Goal: Entertainment & Leisure: Browse casually

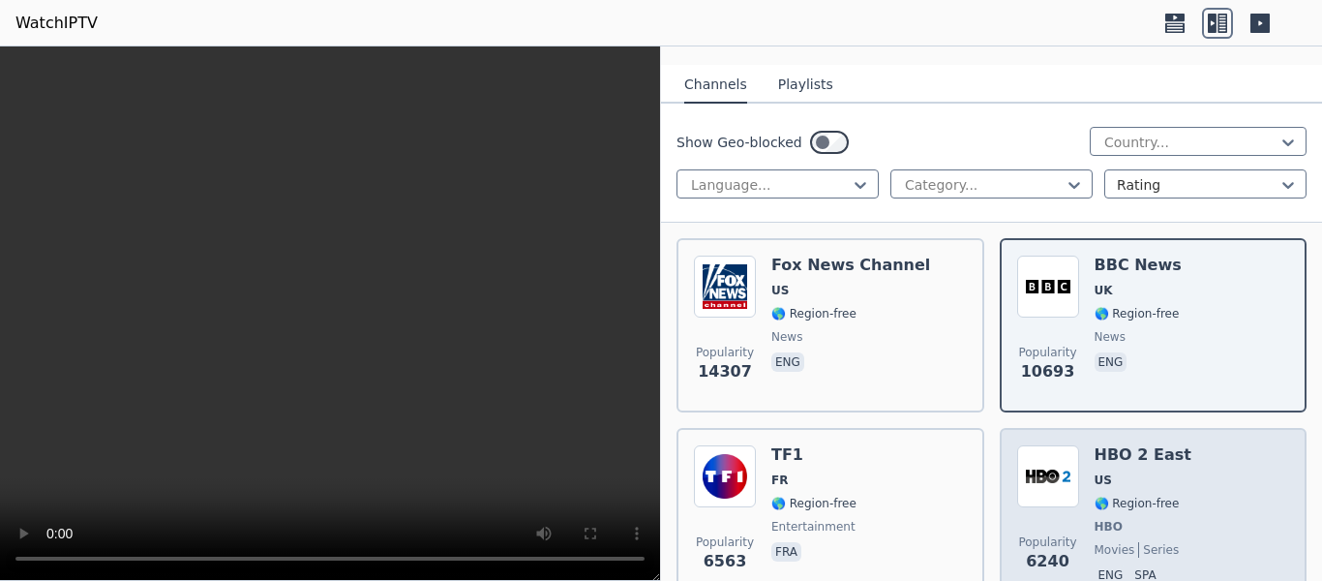
click at [1062, 456] on img at bounding box center [1048, 476] width 62 height 62
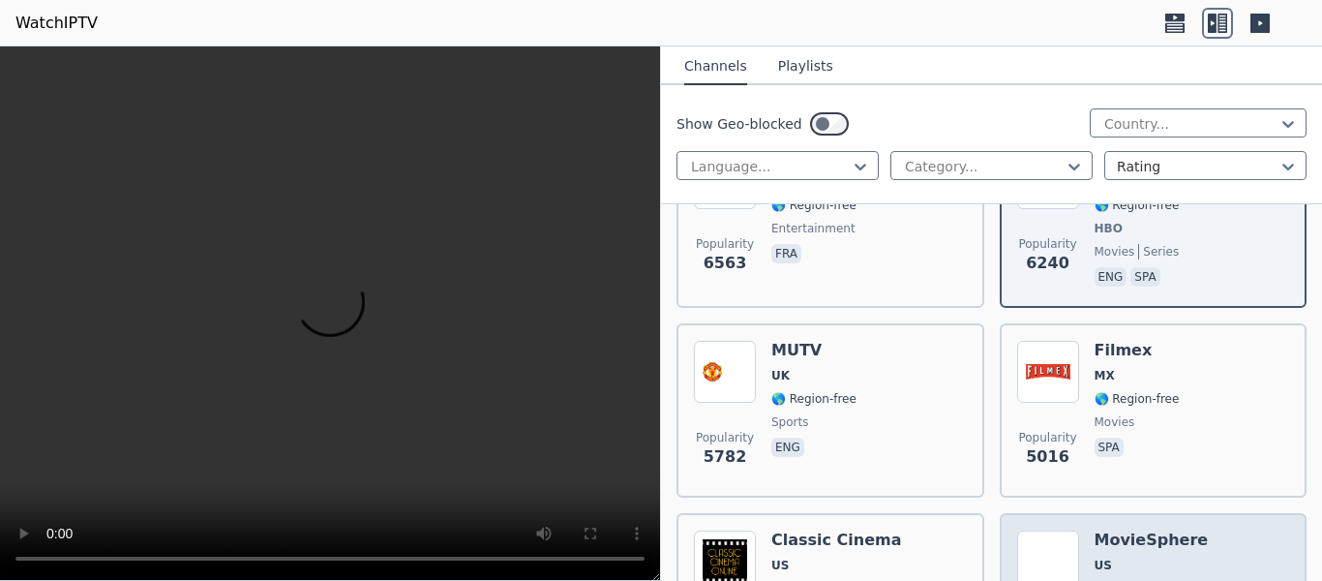
scroll to position [484, 0]
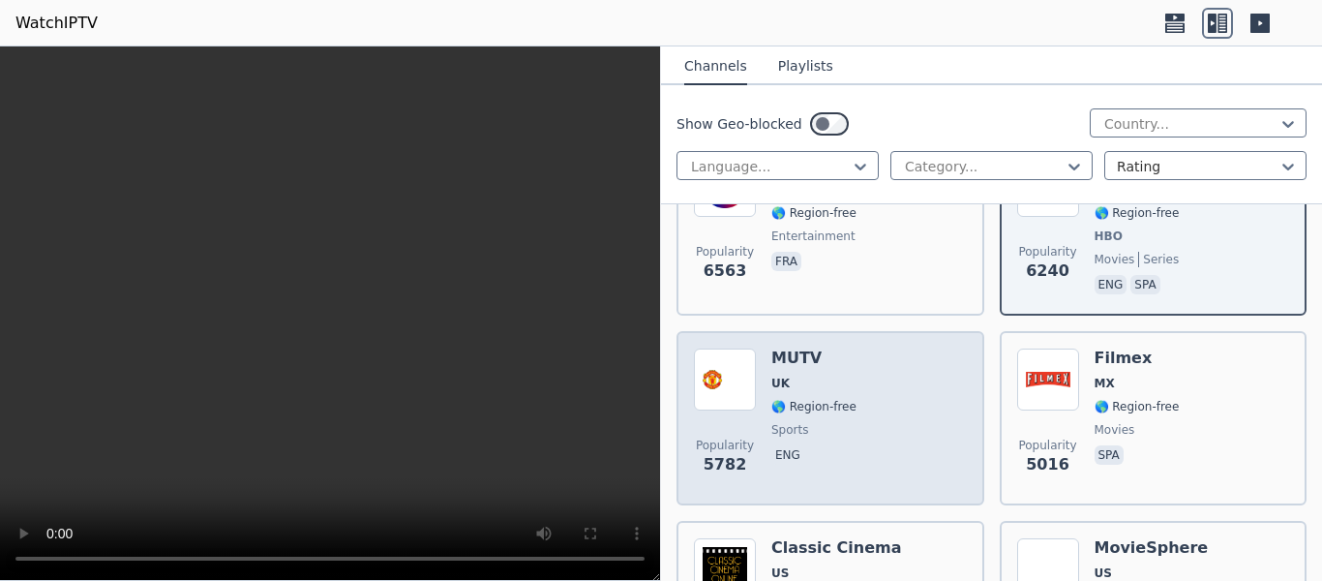
click at [913, 414] on div "Popularity 5782 MUTV UK 🌎 Region-free sports eng" at bounding box center [830, 417] width 273 height 139
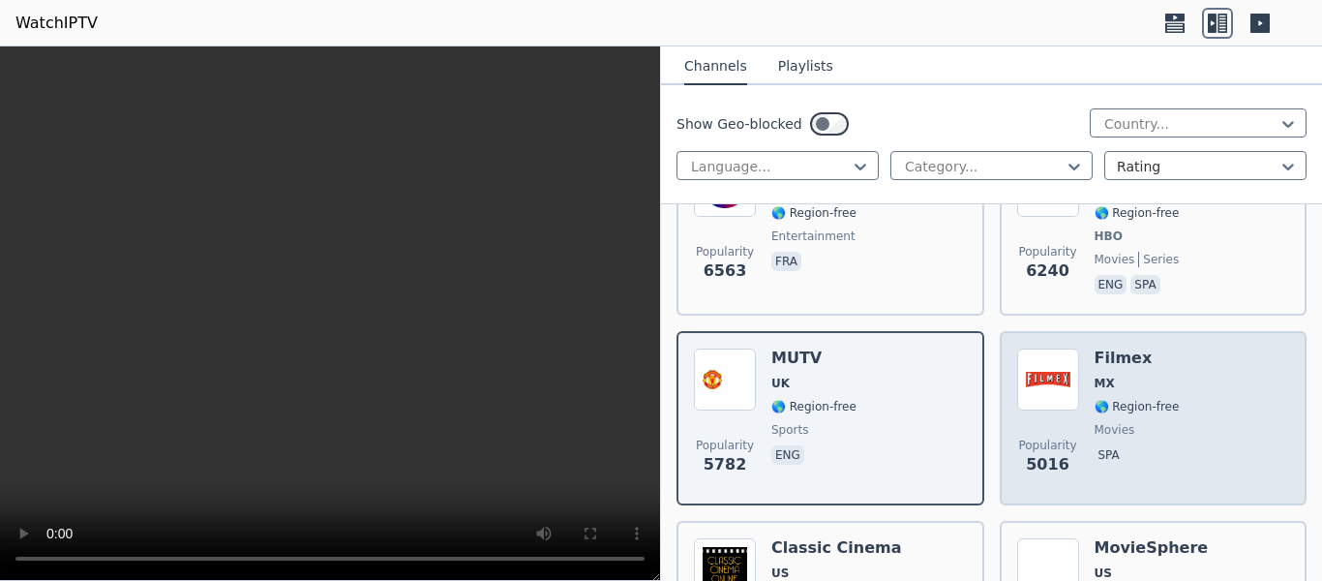
click at [1142, 422] on span "movies" at bounding box center [1137, 429] width 85 height 15
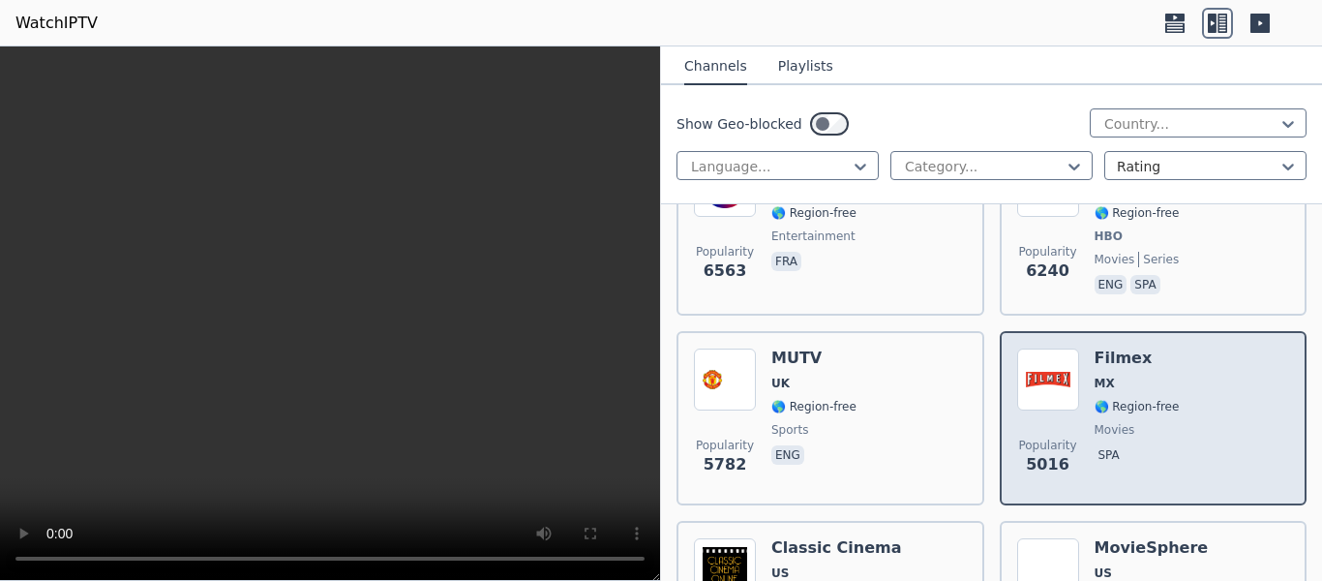
click at [1156, 445] on span "spa" at bounding box center [1137, 456] width 85 height 23
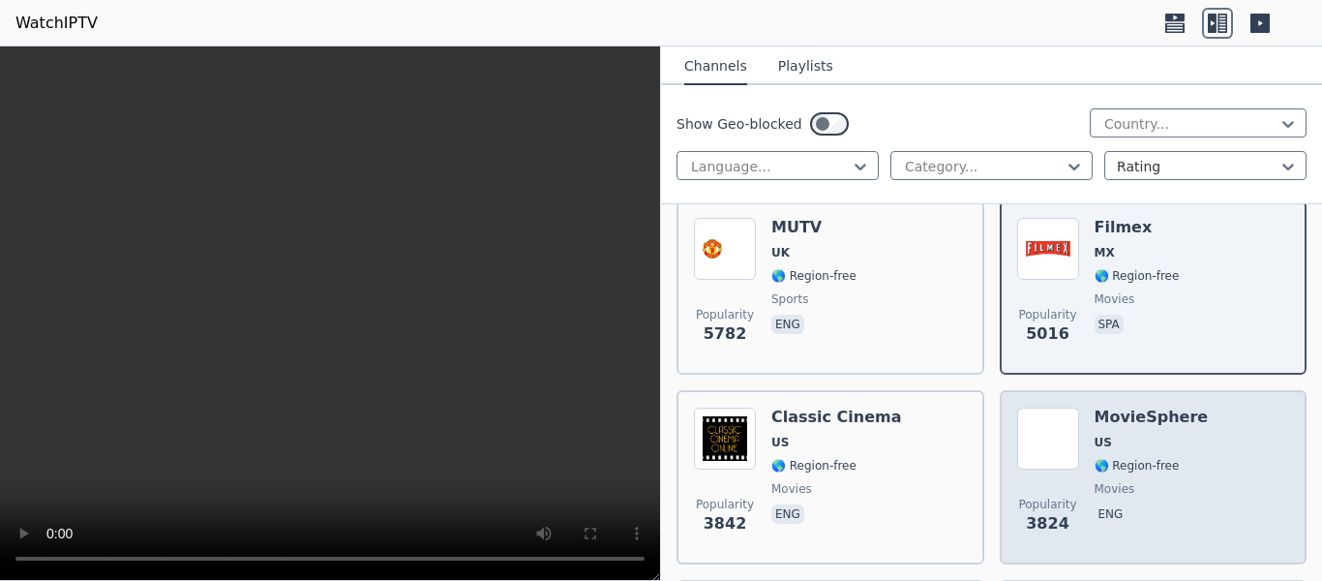
scroll to position [581, 0]
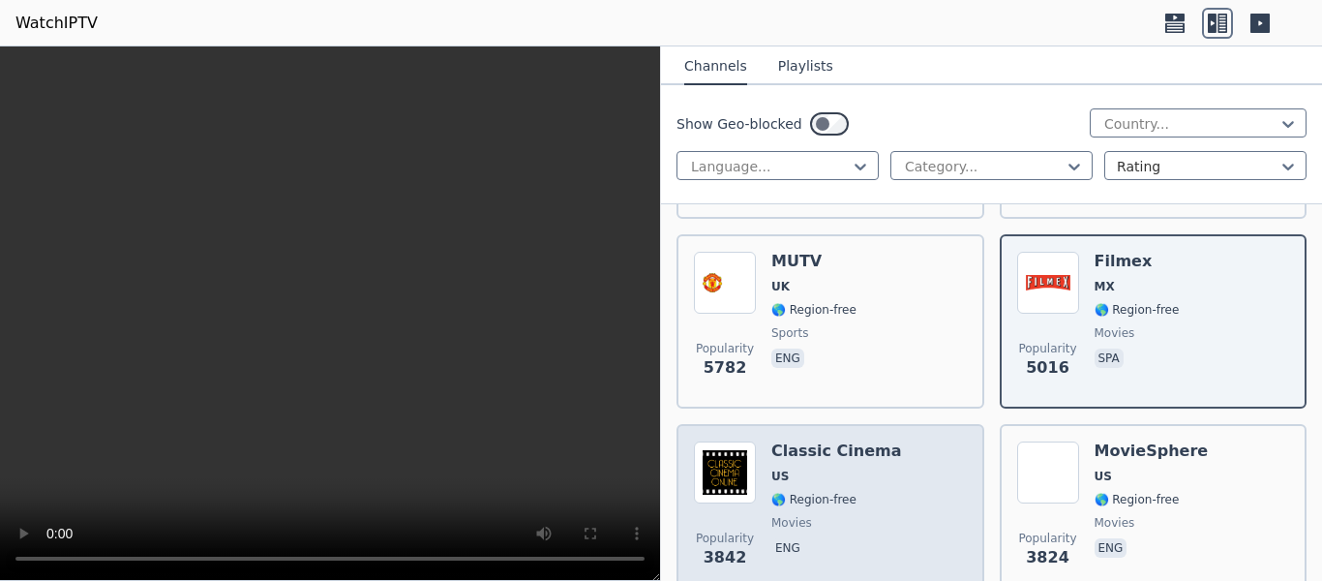
click at [920, 465] on div "Popularity 3842 Classic Cinema US 🌎 Region-free movies eng" at bounding box center [830, 510] width 273 height 139
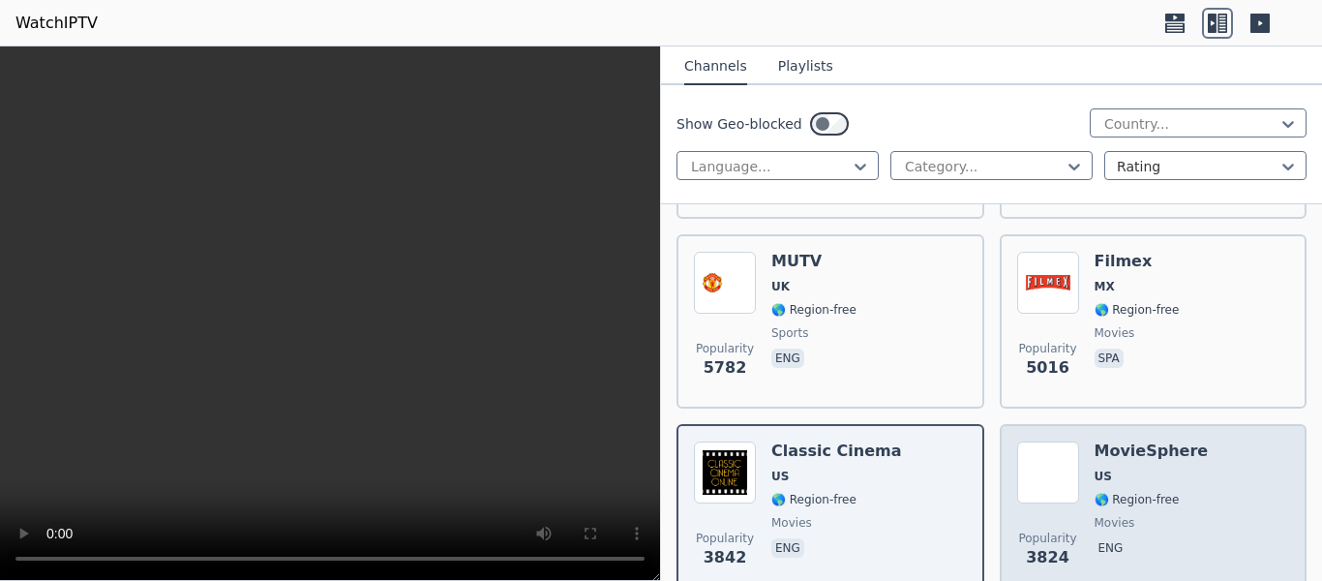
click at [1246, 441] on div "Popularity 3824 MovieSphere US 🌎 Region-free movies eng" at bounding box center [1153, 510] width 273 height 139
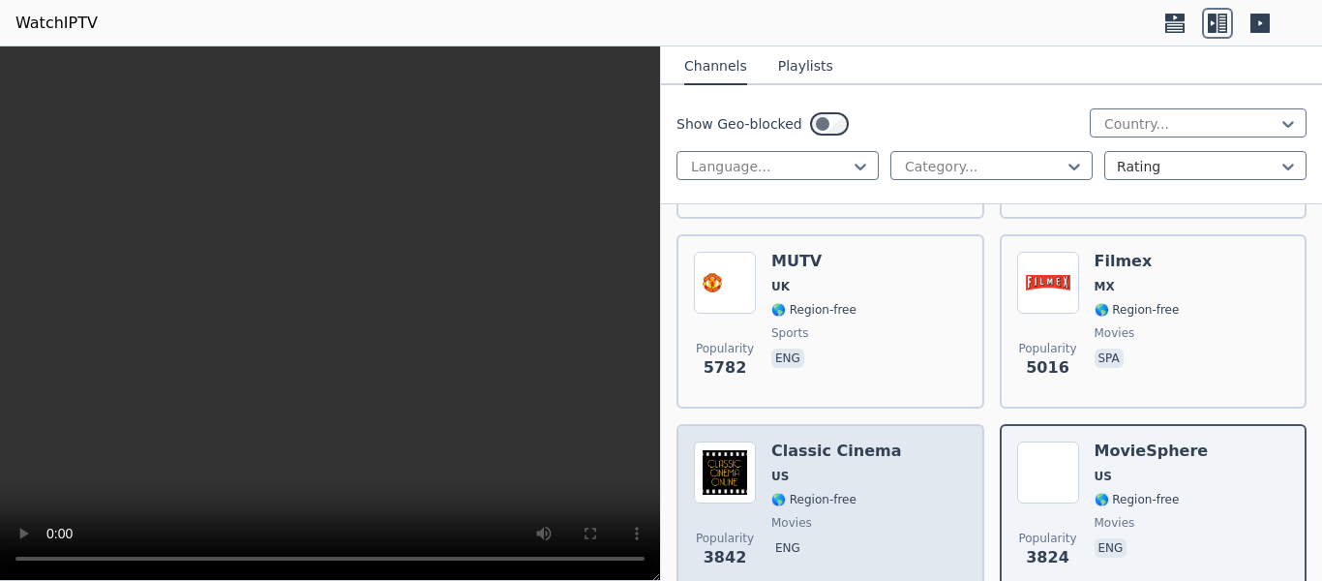
click at [898, 443] on div "Popularity 3842 Classic Cinema US 🌎 Region-free movies eng" at bounding box center [830, 510] width 273 height 139
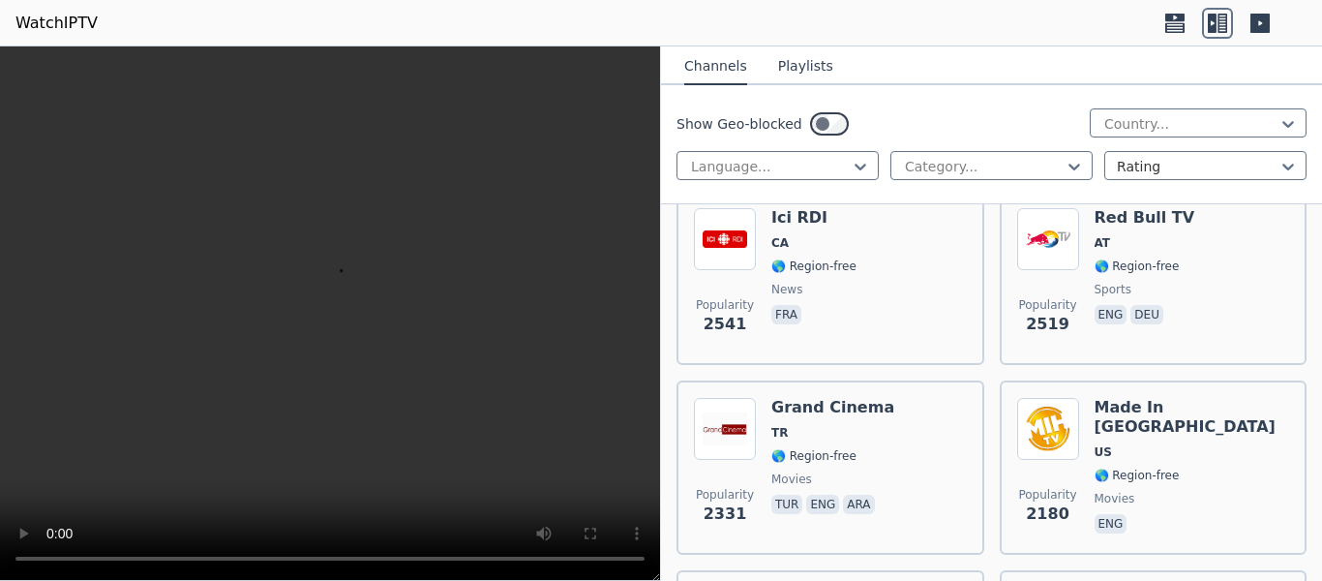
scroll to position [1645, 0]
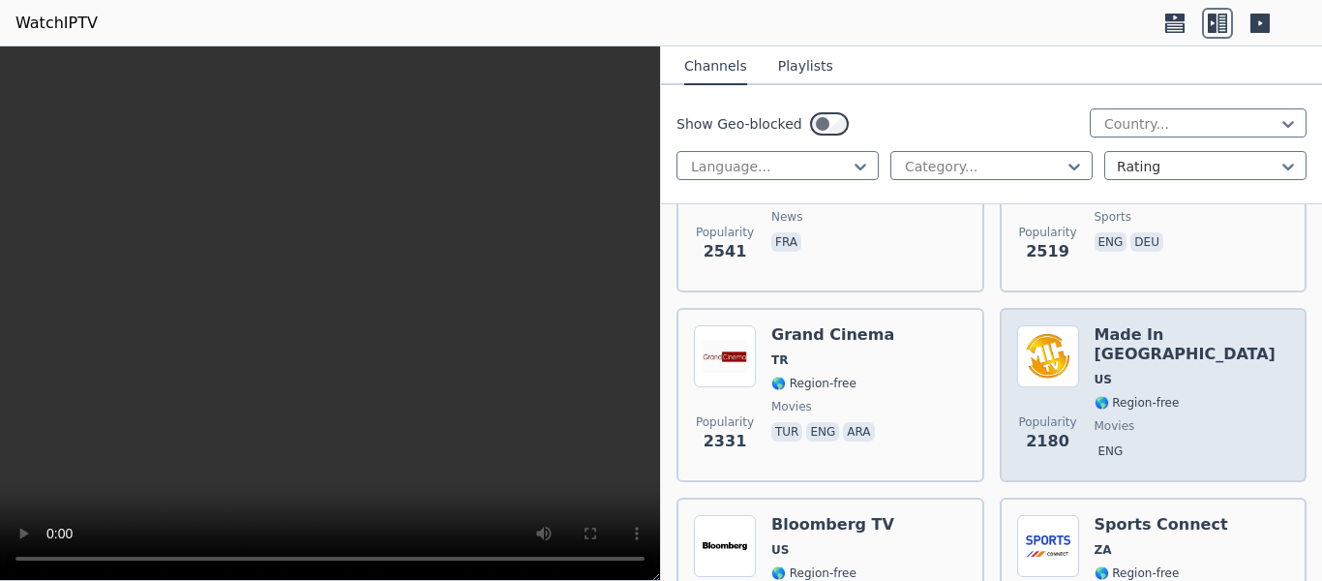
click at [1175, 377] on div "Made In [GEOGRAPHIC_DATA] [GEOGRAPHIC_DATA] 🌎 Region-free movies eng" at bounding box center [1192, 394] width 195 height 139
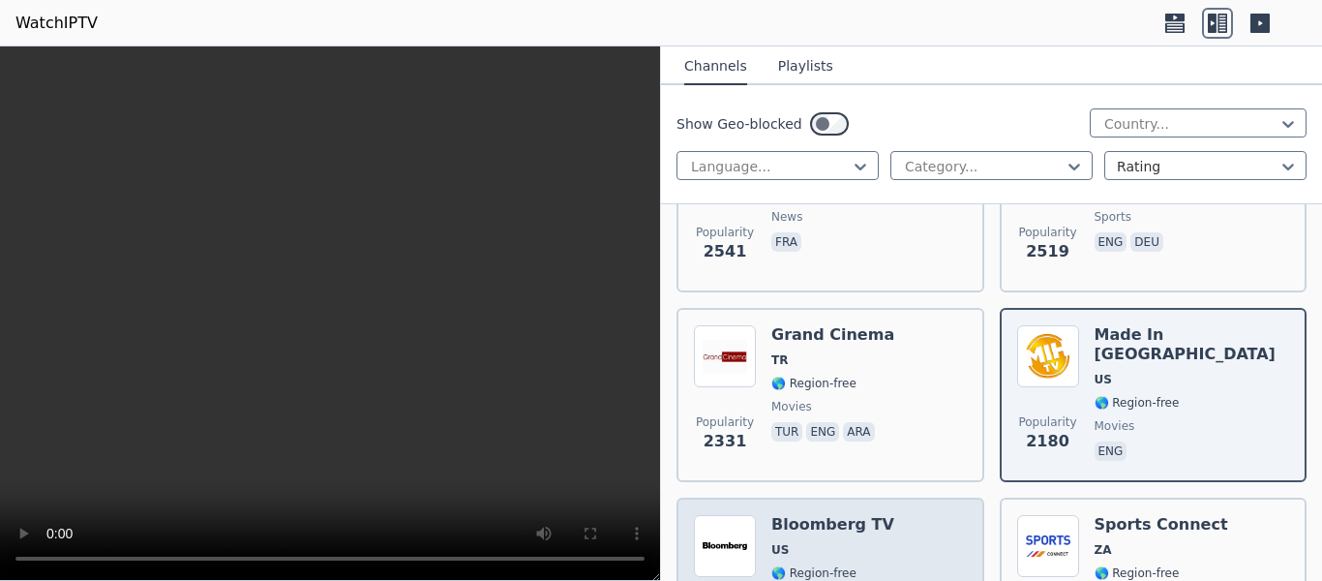
click at [915, 527] on div "Popularity 2055 Bloomberg TV US 🌎 Region-free business eng" at bounding box center [830, 584] width 273 height 139
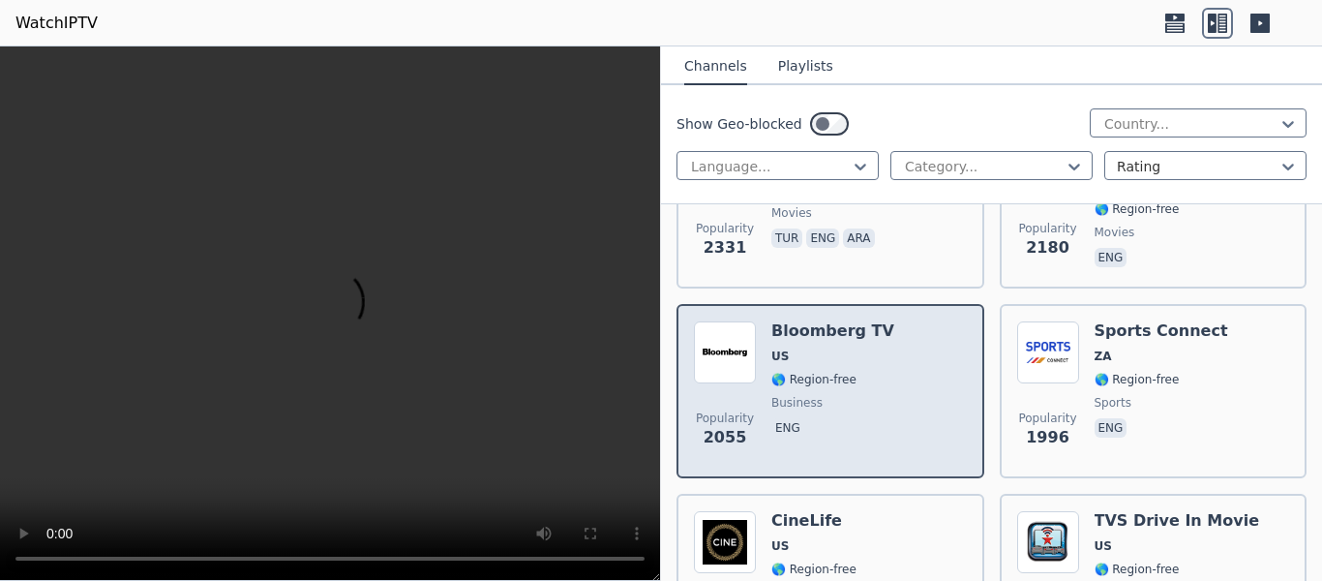
scroll to position [1936, 0]
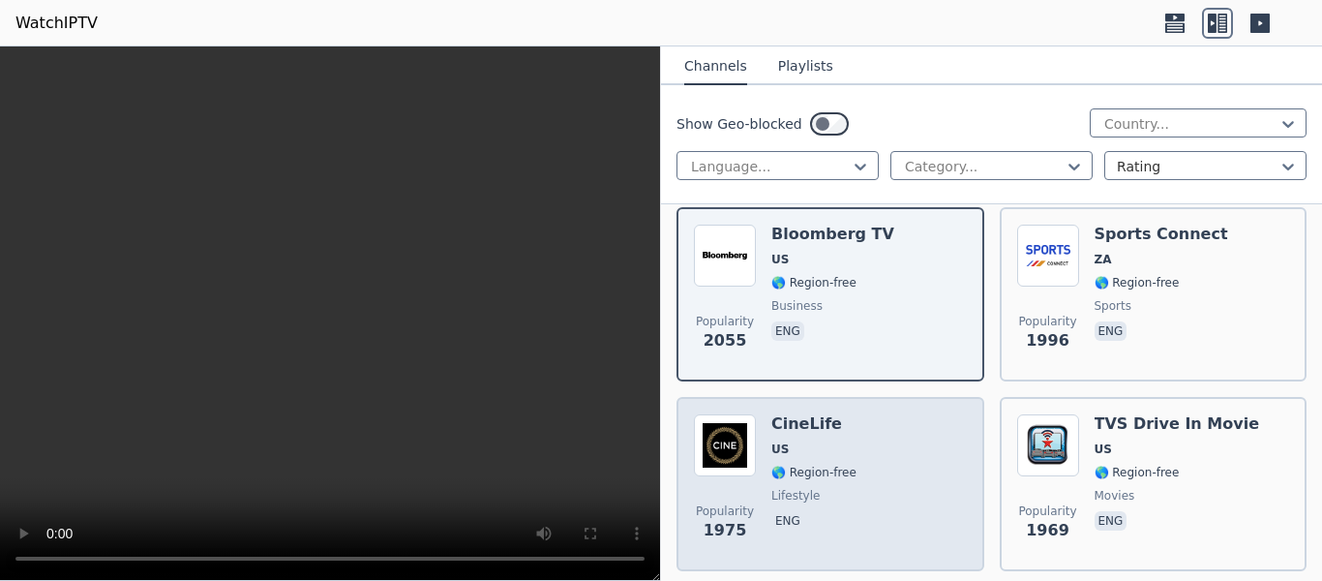
click at [915, 475] on div "Popularity 1975 CineLife [GEOGRAPHIC_DATA] 🌎 Region-free lifestyle eng" at bounding box center [830, 483] width 273 height 139
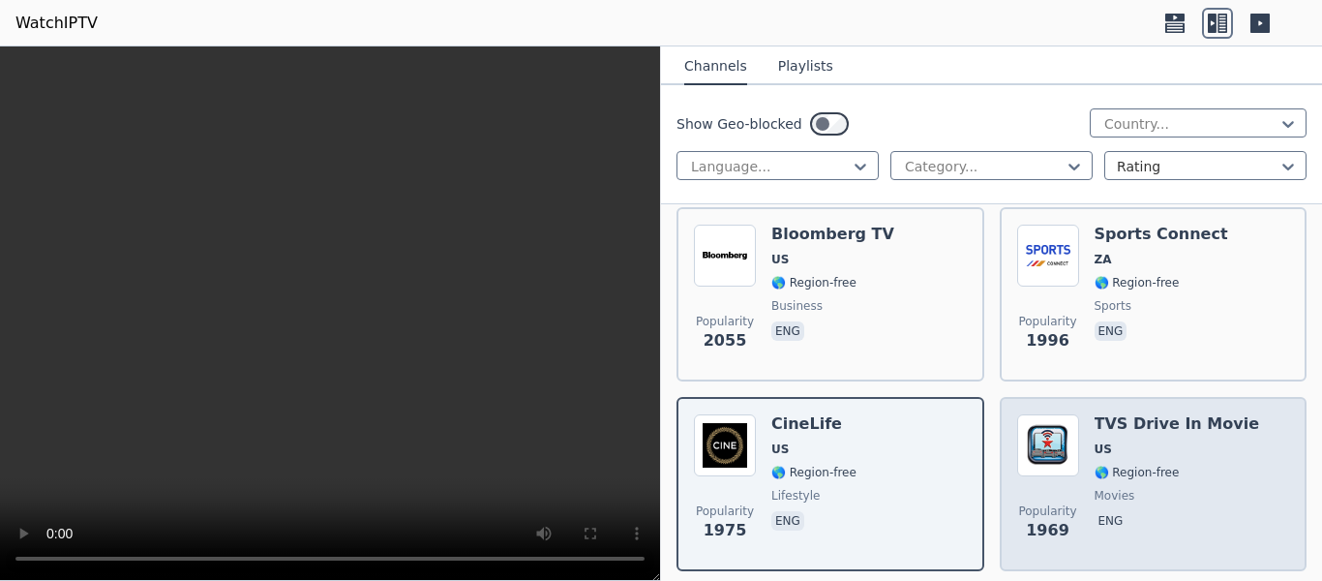
click at [1212, 488] on span "movies" at bounding box center [1177, 495] width 165 height 15
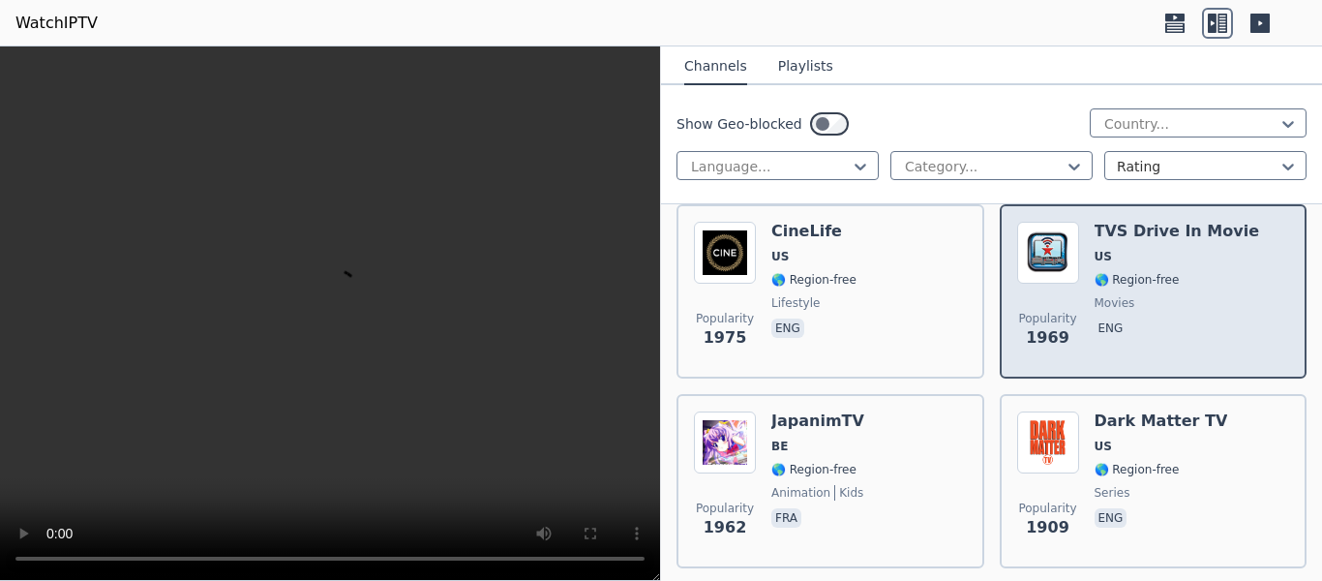
scroll to position [2129, 0]
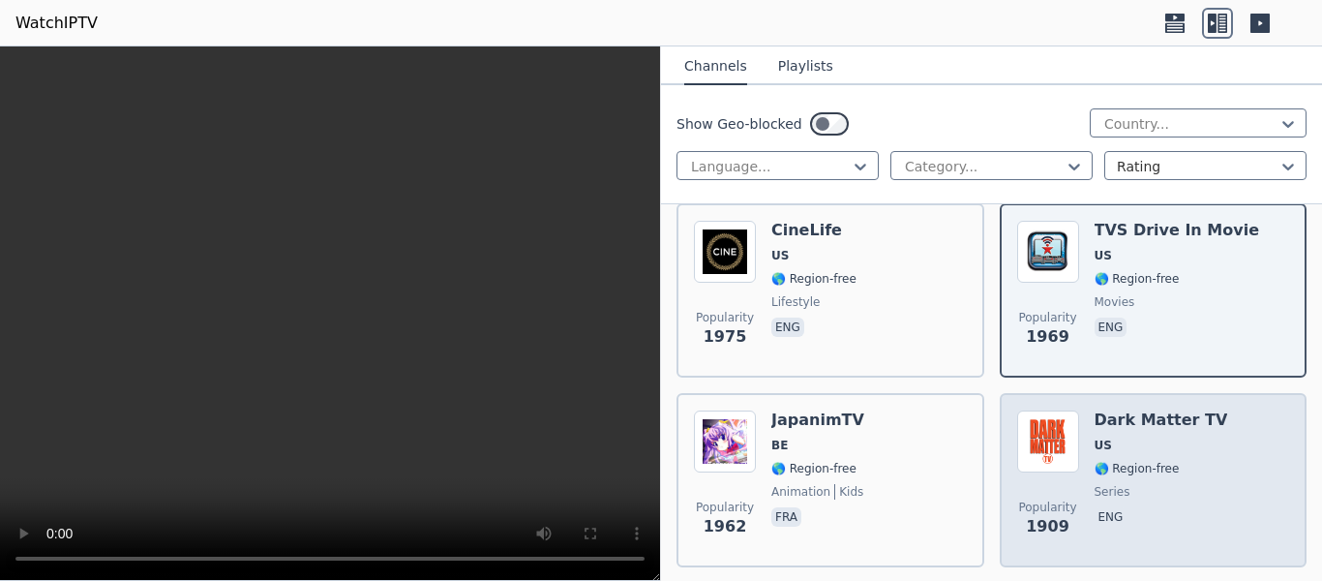
click at [1216, 465] on div "Popularity 1909 Dark Matter TV US 🌎 Region-free series eng" at bounding box center [1153, 479] width 273 height 139
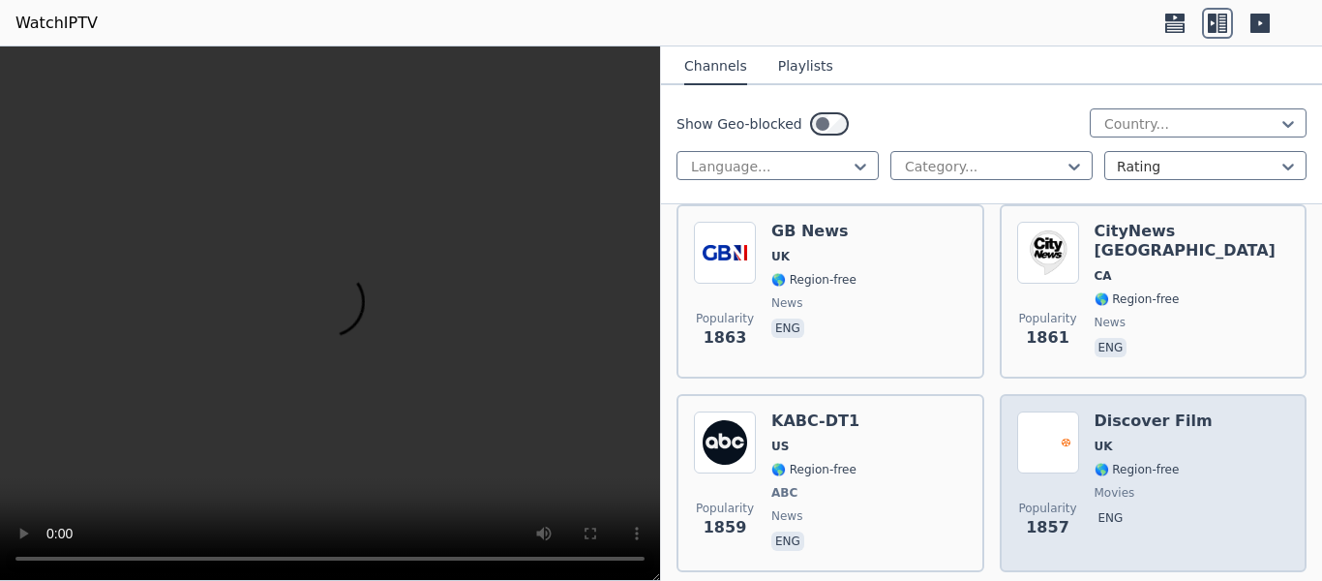
scroll to position [2613, 0]
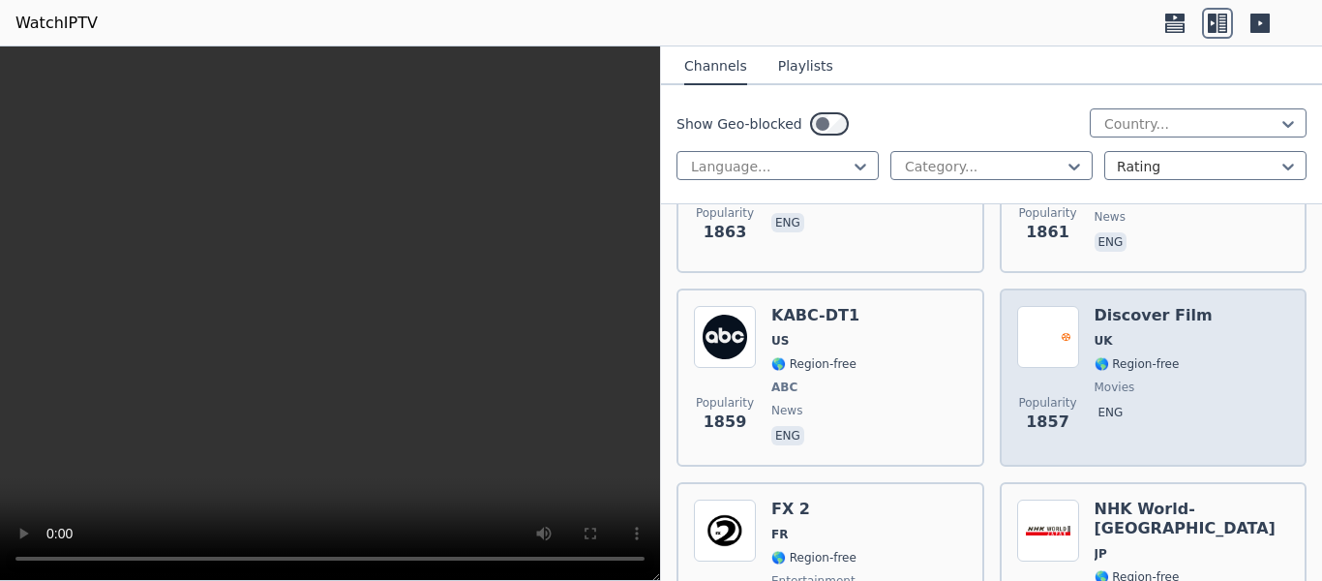
click at [1140, 386] on div "Discover Film UK 🌎 Region-free movies eng" at bounding box center [1154, 377] width 118 height 143
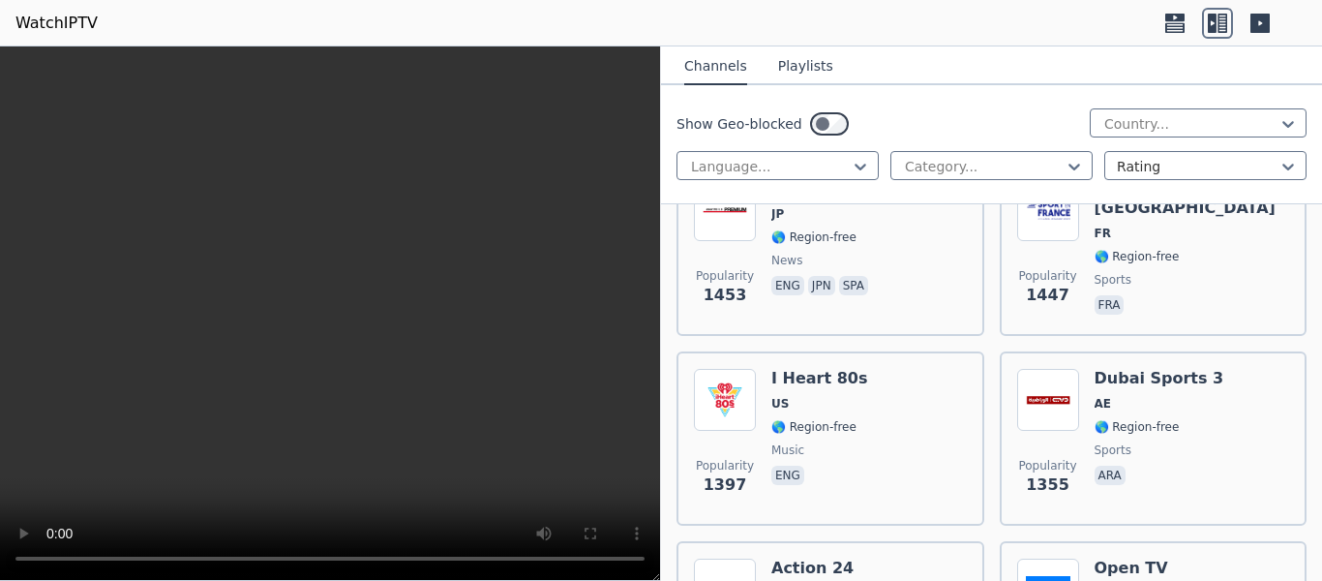
scroll to position [3330, 0]
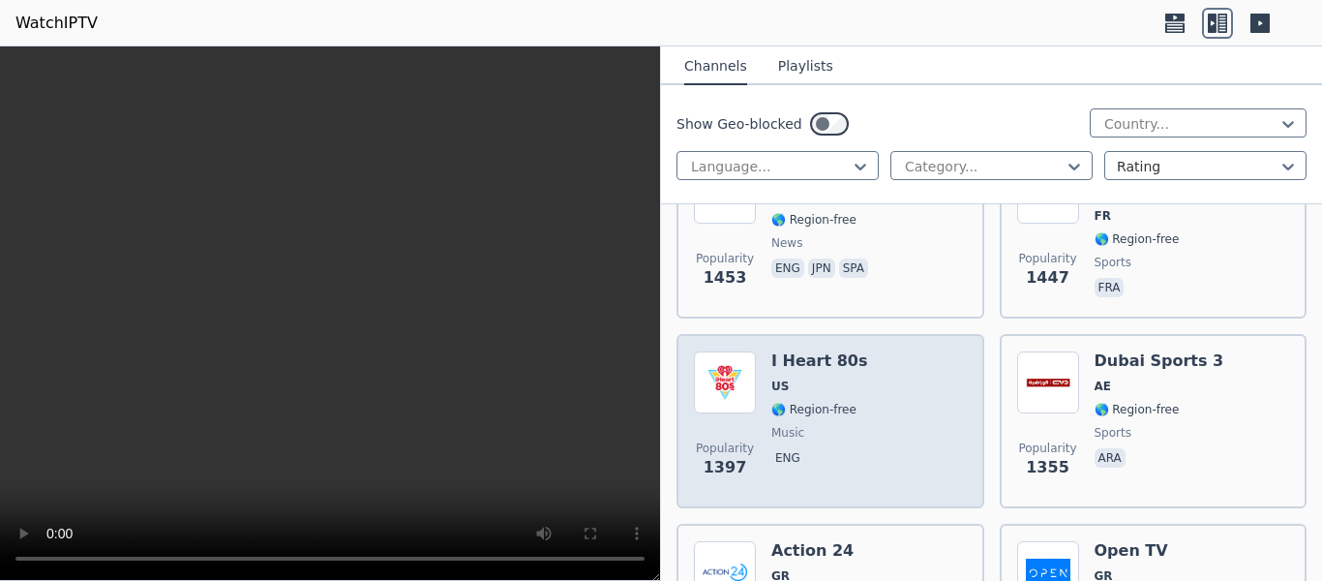
click at [868, 428] on div "Popularity 1397 I Heart 80s US 🌎 Region-free music eng" at bounding box center [830, 420] width 273 height 139
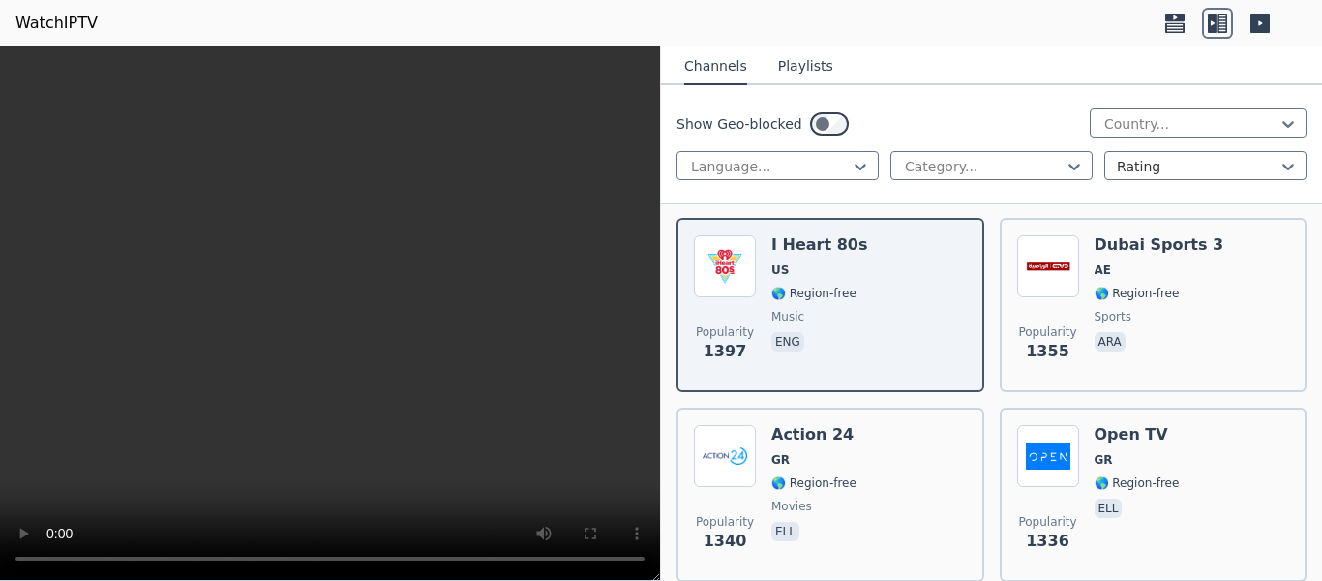
scroll to position [3485, 0]
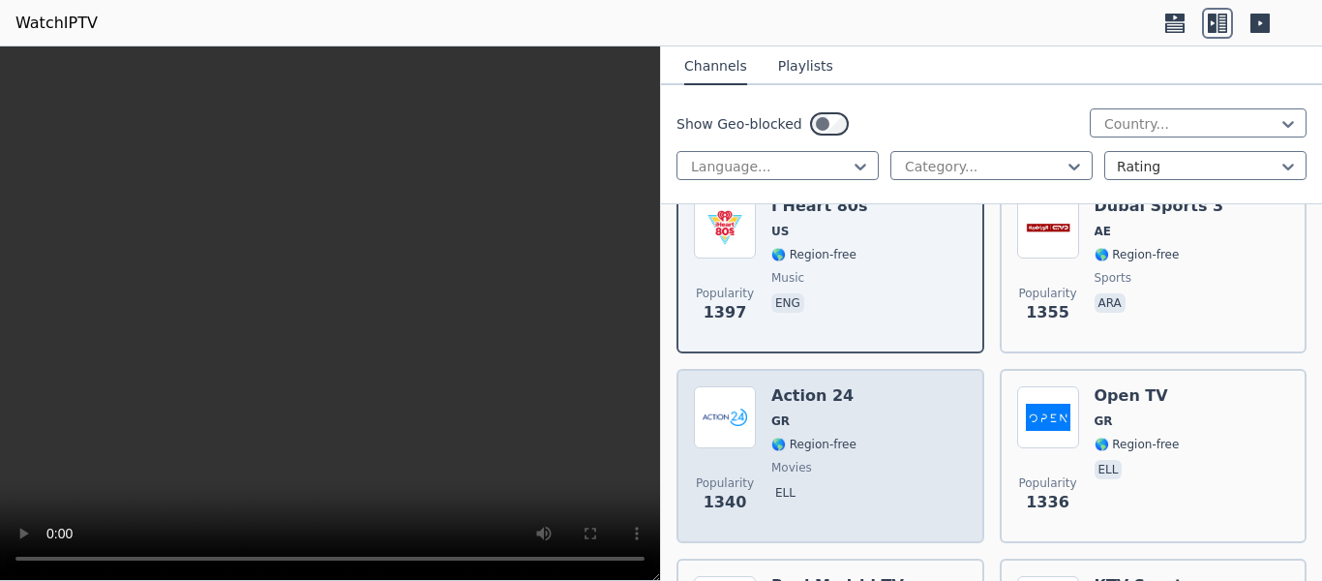
click at [907, 456] on div "Popularity 1340 Action 24 GR 🌎 Region-free movies ell" at bounding box center [830, 455] width 273 height 139
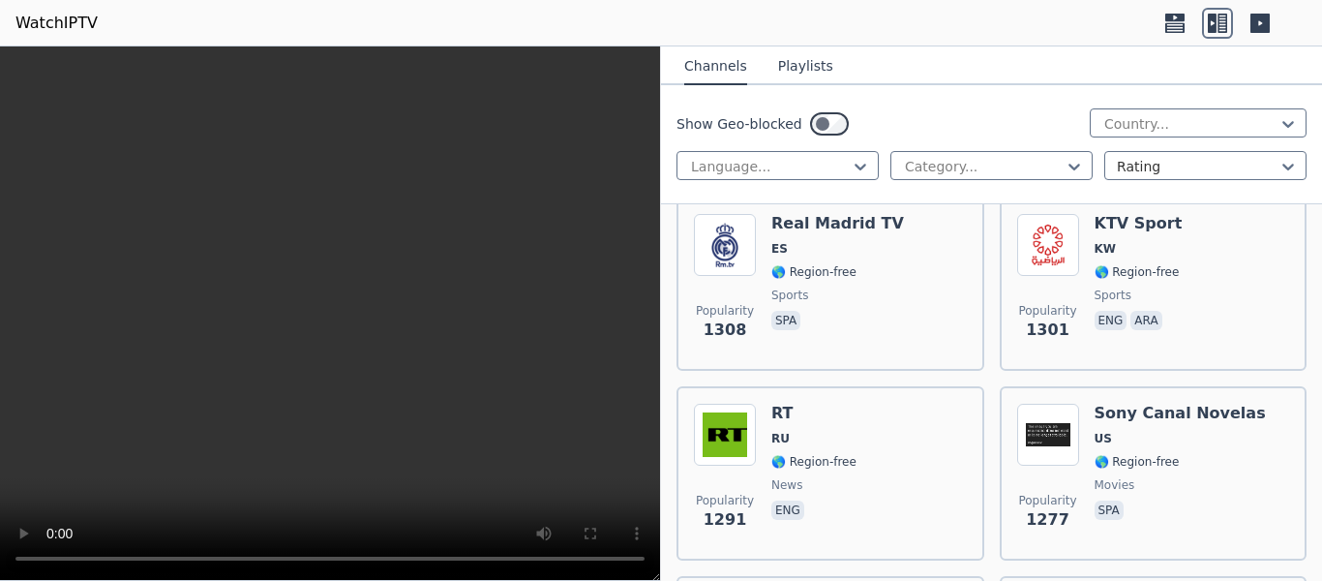
scroll to position [3912, 0]
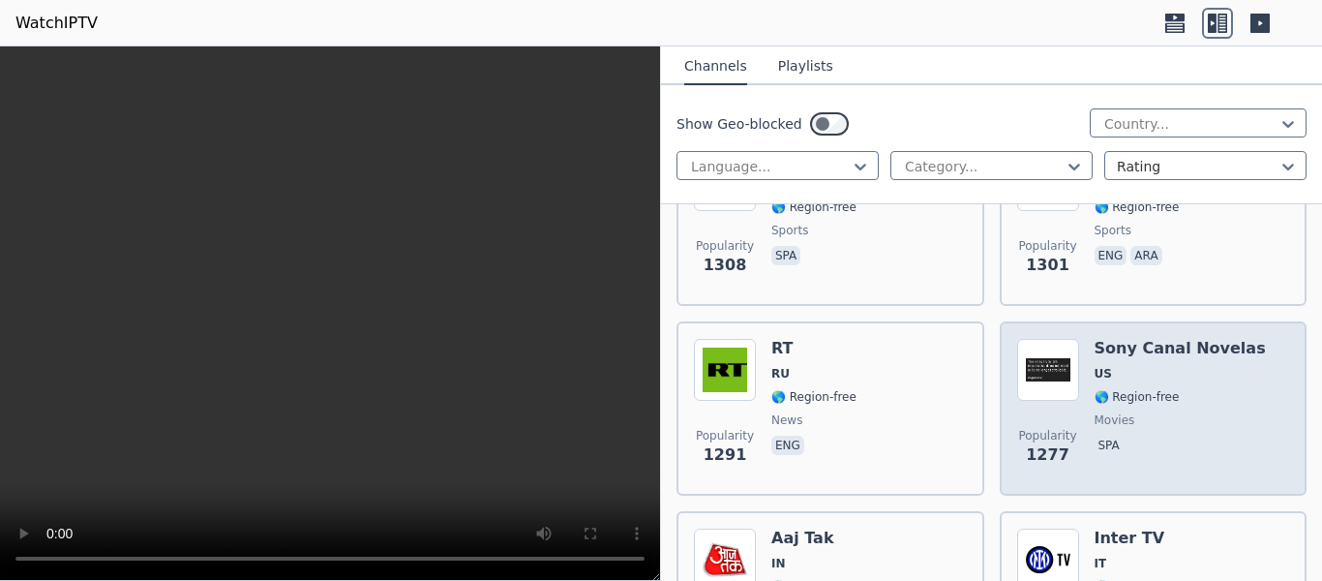
click at [1215, 412] on span "movies" at bounding box center [1180, 419] width 171 height 15
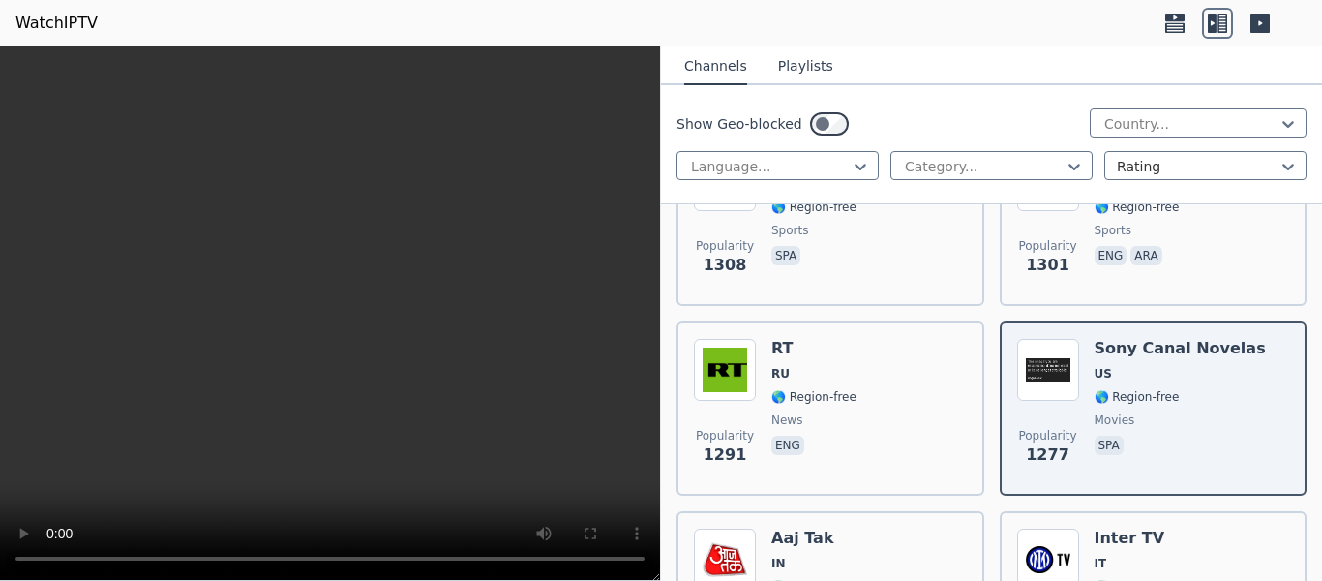
click at [1253, 27] on icon at bounding box center [1259, 23] width 19 height 19
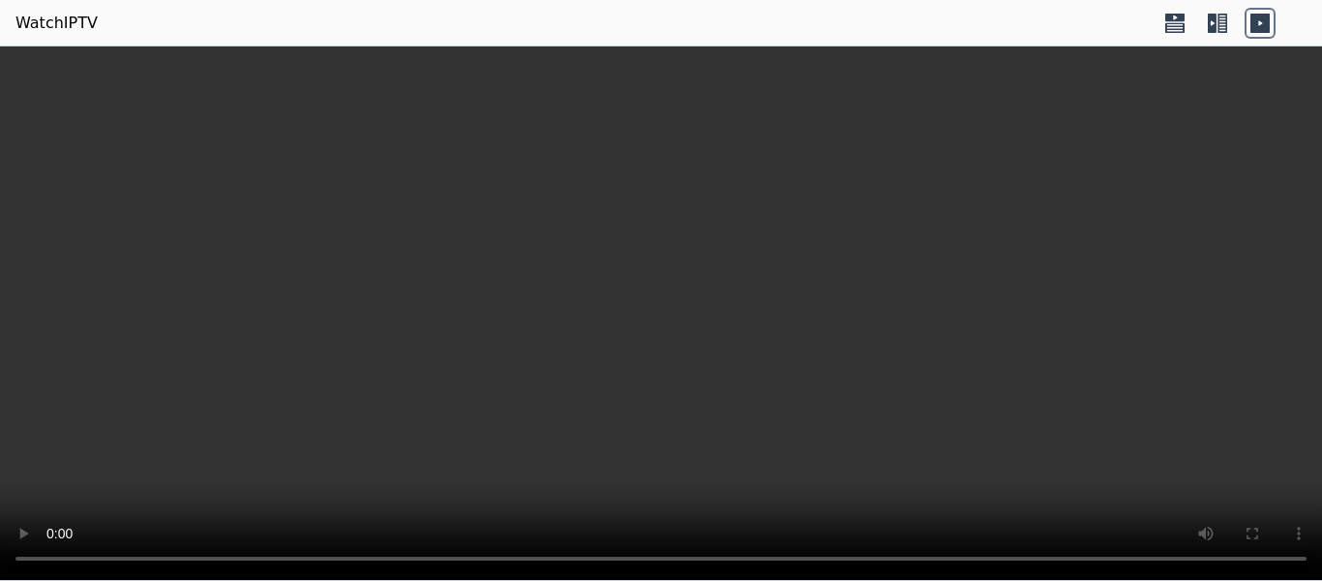
click at [1210, 28] on icon at bounding box center [1212, 23] width 9 height 19
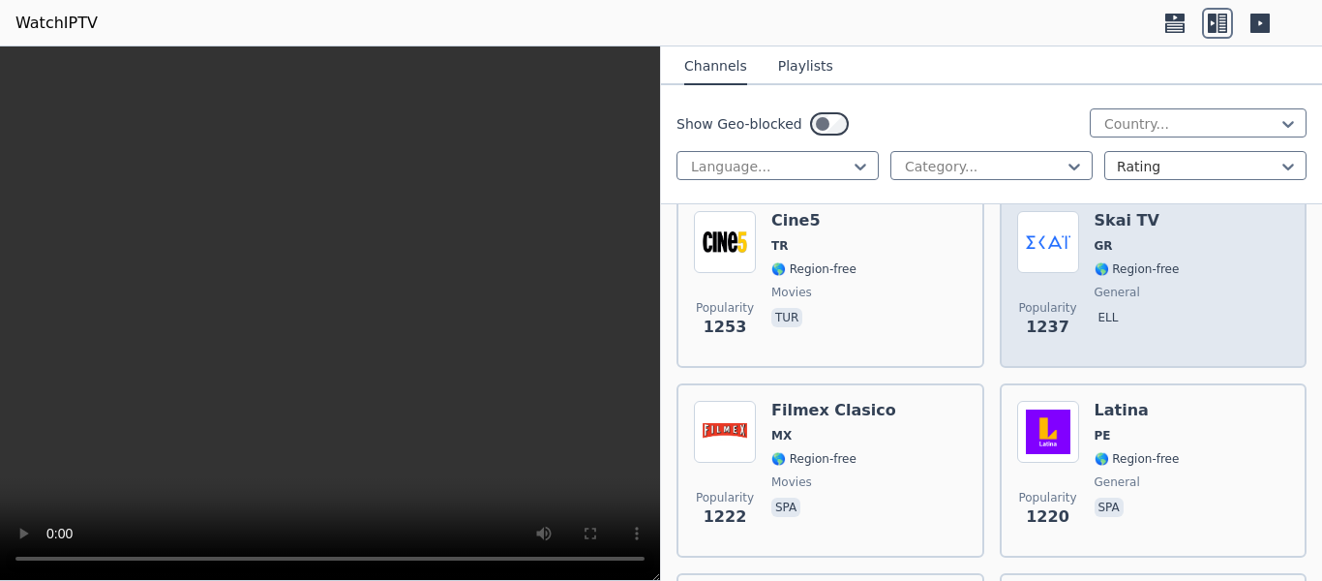
scroll to position [4452, 0]
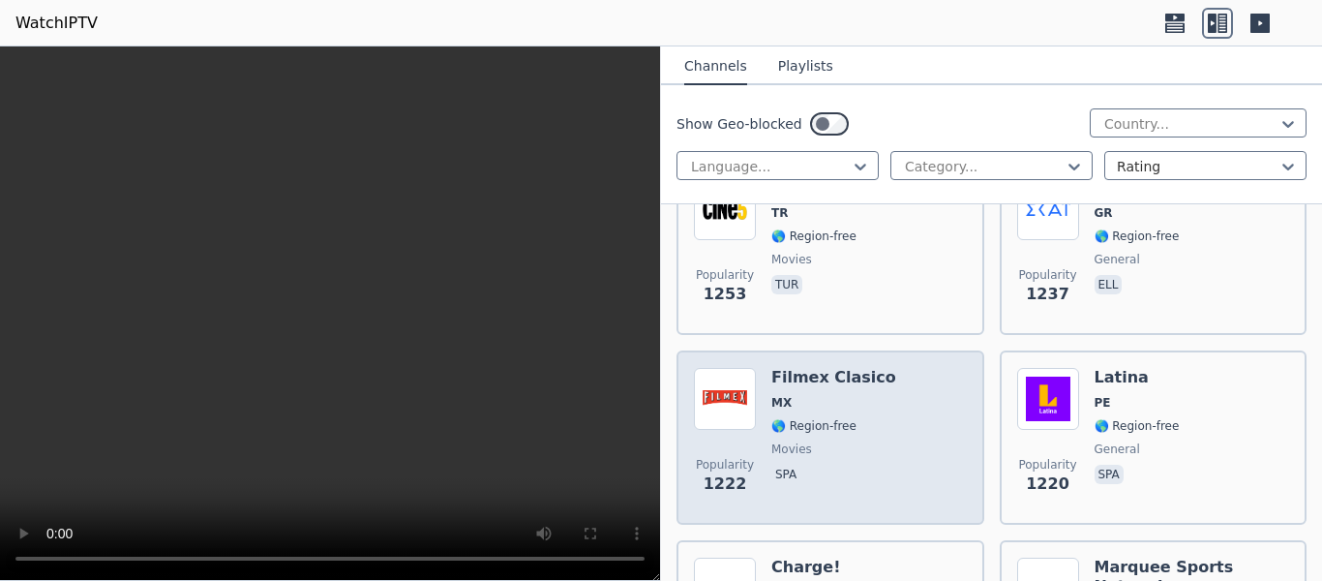
click at [824, 441] on span "movies" at bounding box center [833, 448] width 125 height 15
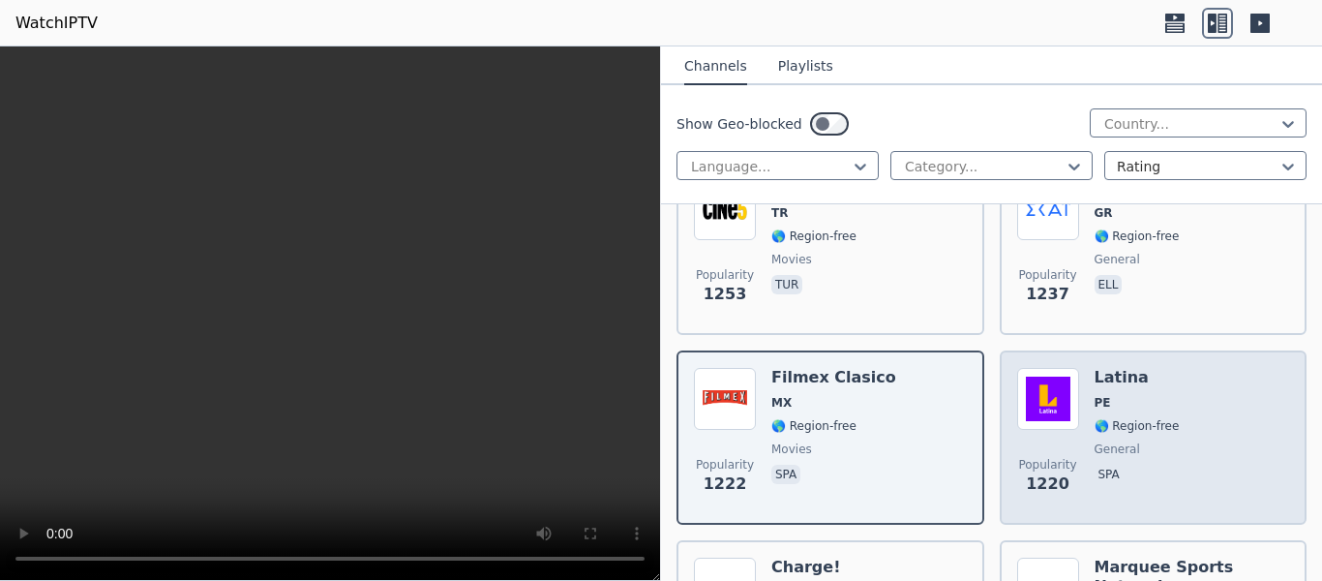
click at [1121, 441] on span "general" at bounding box center [1117, 448] width 45 height 15
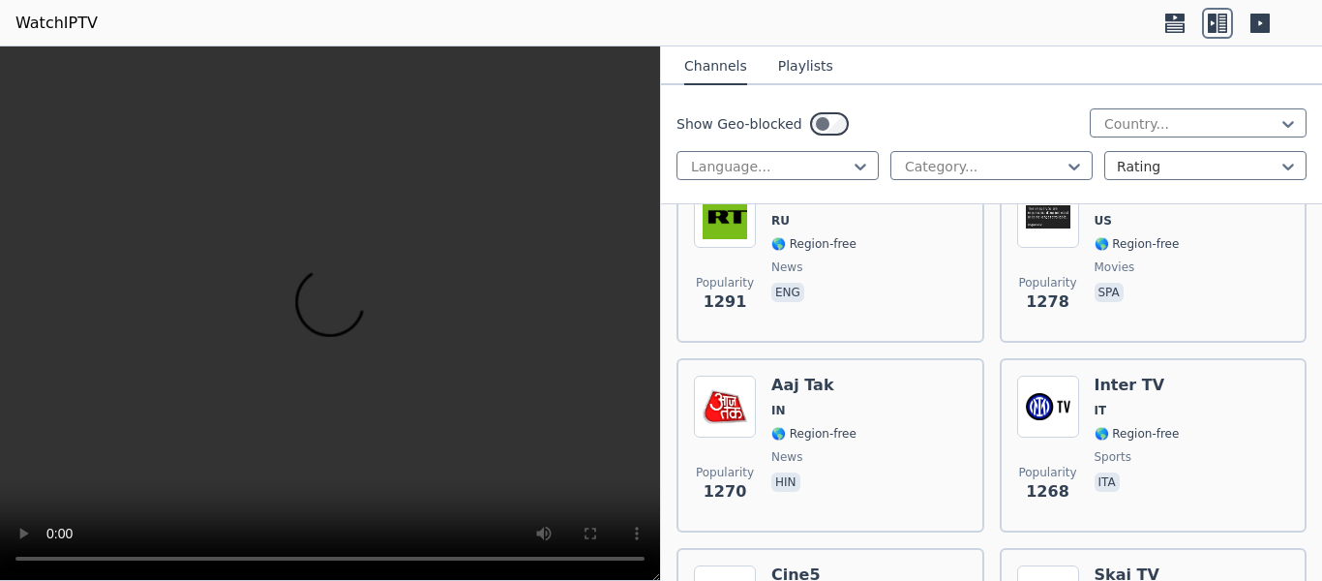
scroll to position [3968, 0]
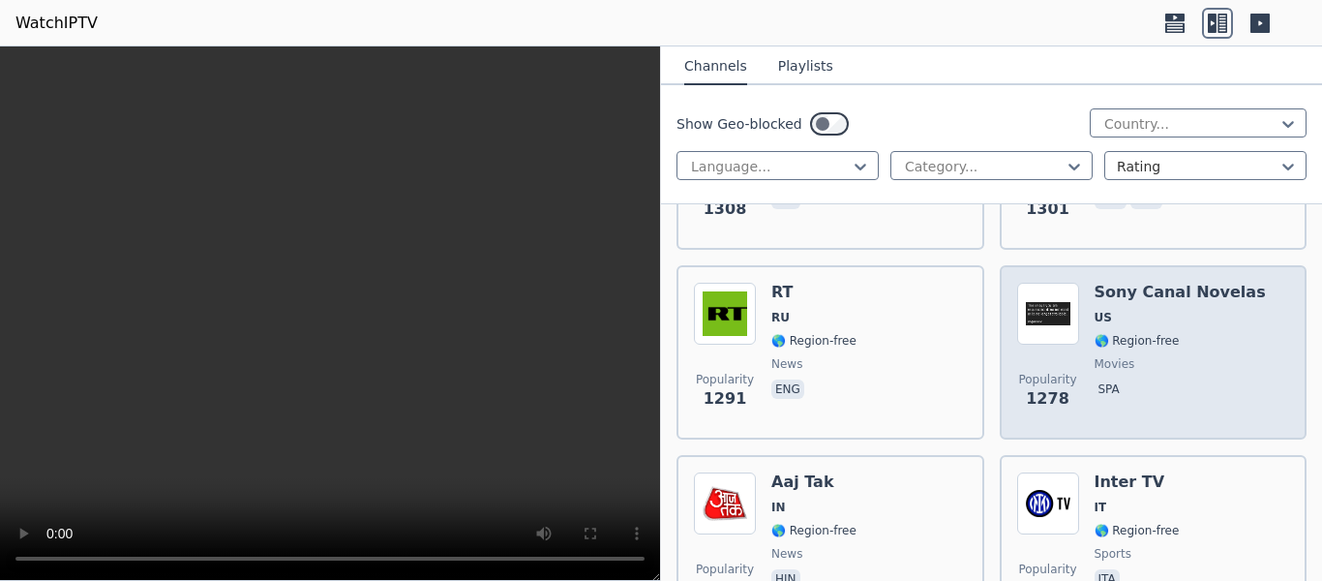
click at [1153, 393] on div "Sony Canal Novelas US 🌎 Region-free movies spa" at bounding box center [1180, 352] width 171 height 139
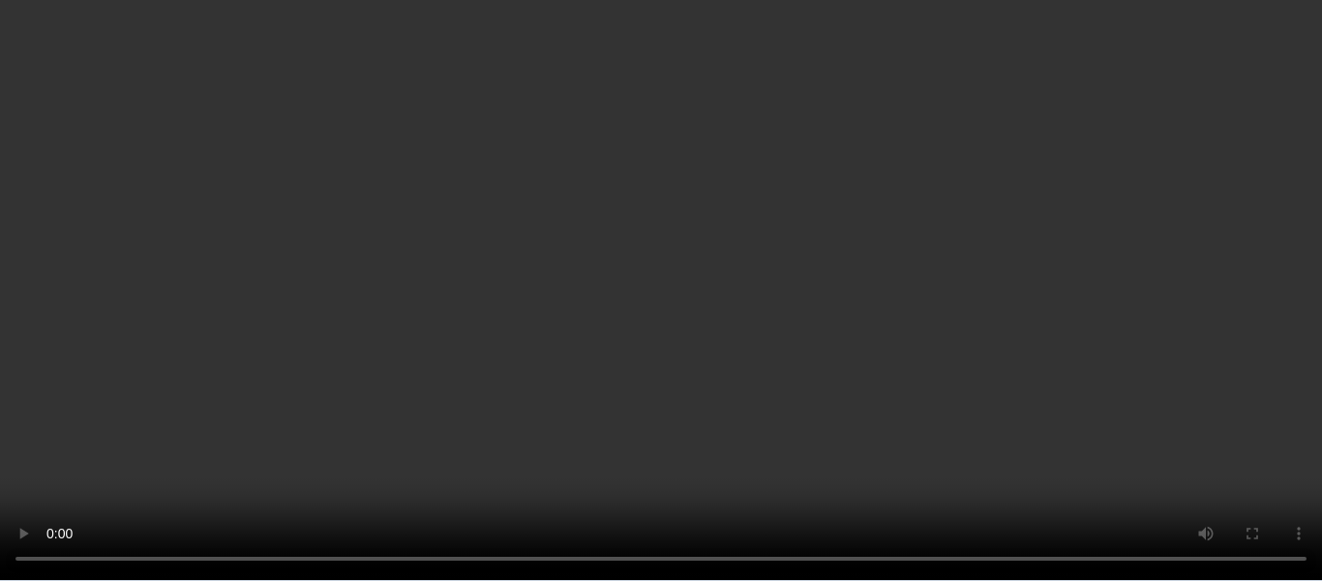
scroll to position [4452, 0]
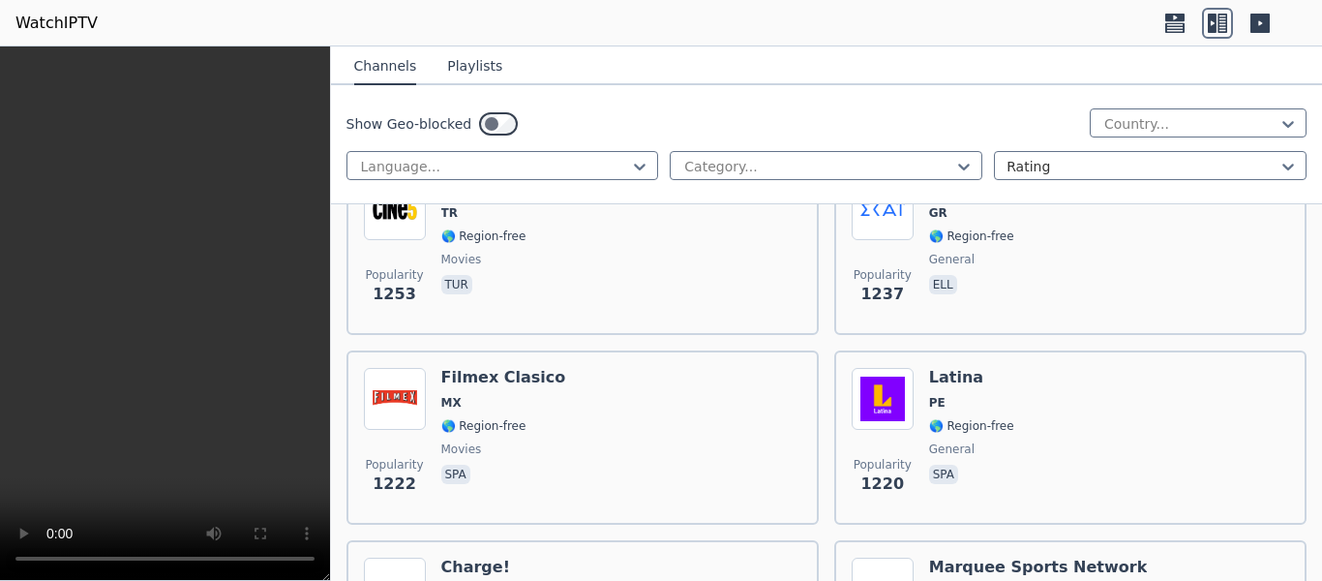
click at [1131, 426] on div "Popularity 1220 Latina PE 🌎 Region-free general spa" at bounding box center [1070, 437] width 437 height 139
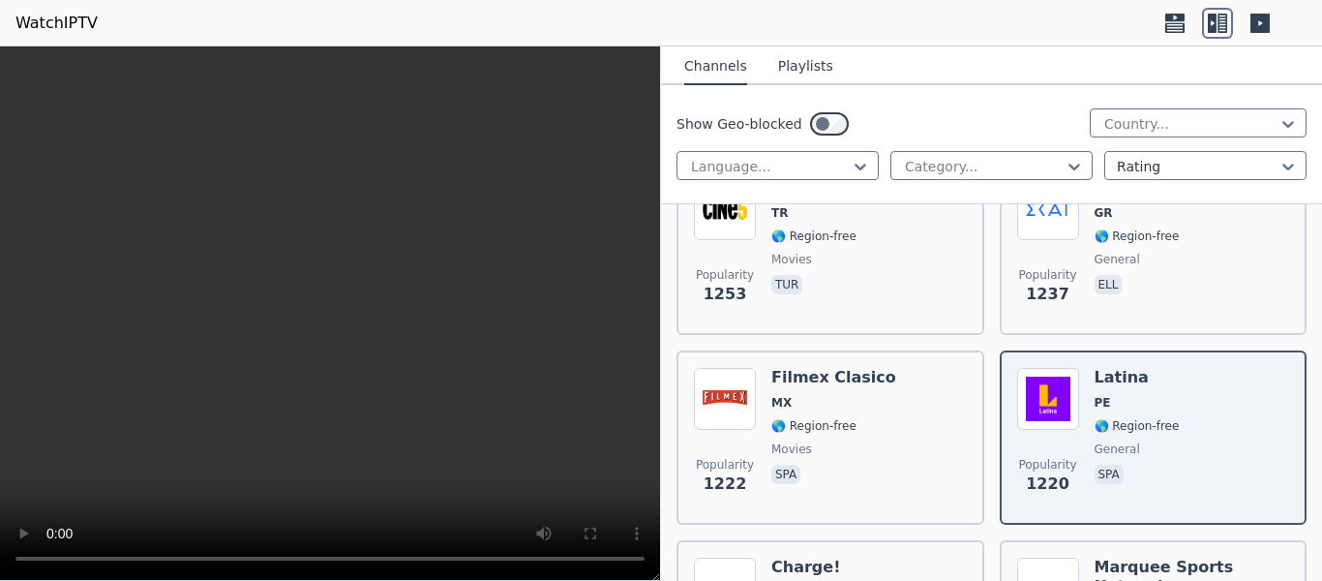
drag, startPoint x: 325, startPoint y: 575, endPoint x: 868, endPoint y: 584, distance: 543.0
click at [868, 580] on html "WatchIPTV WatchIPTV - Free IPTV streams from across the world [DOMAIN_NAME] doe…" at bounding box center [661, 290] width 1322 height 581
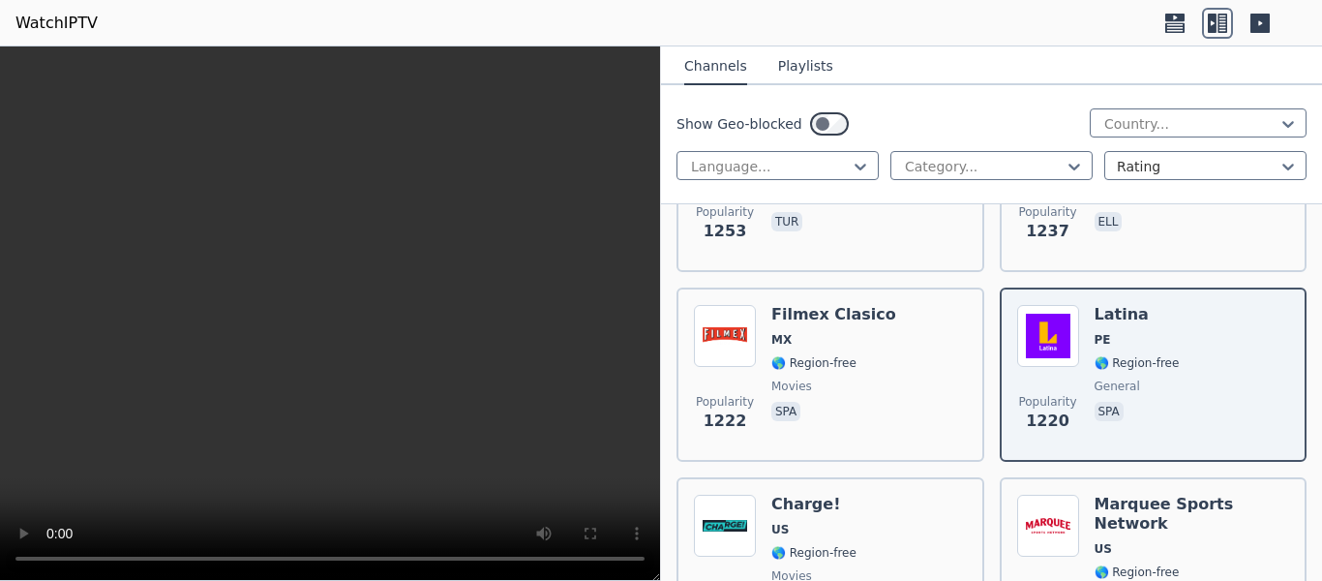
scroll to position [4548, 0]
